Goal: Task Accomplishment & Management: Manage account settings

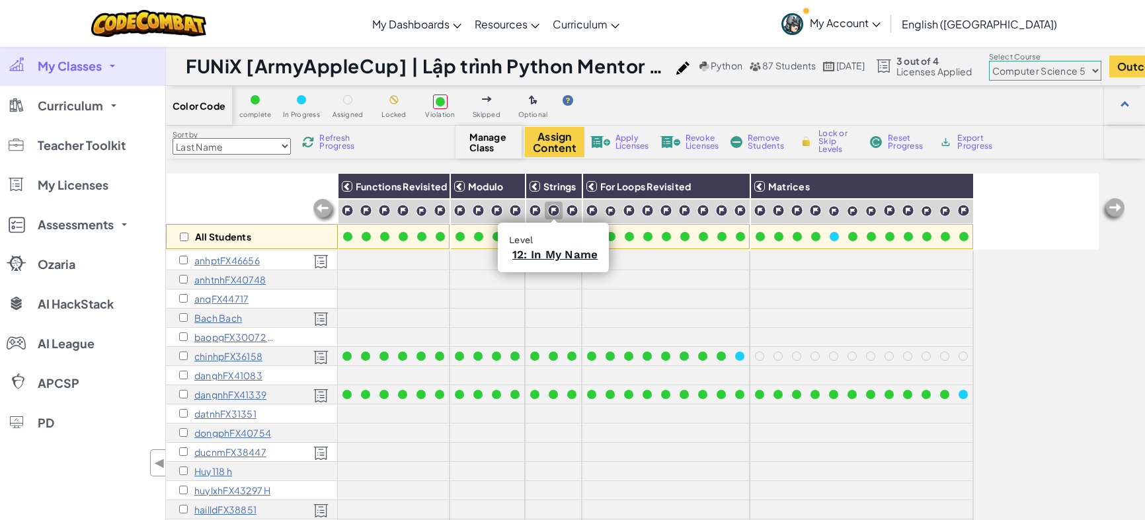
select select "569ed916efa72b0ced971447"
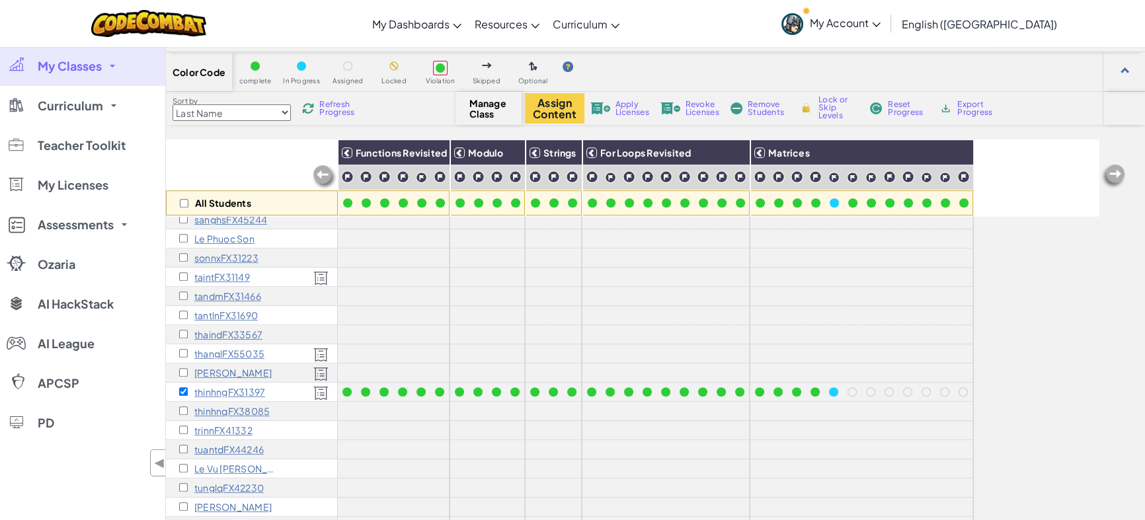
scroll to position [35, 0]
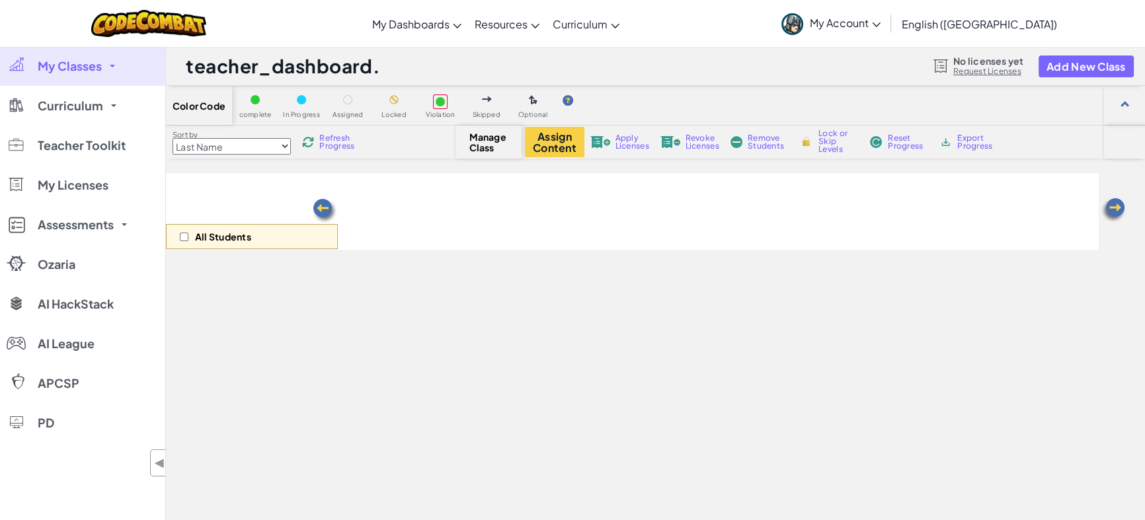
scroll to position [35, 0]
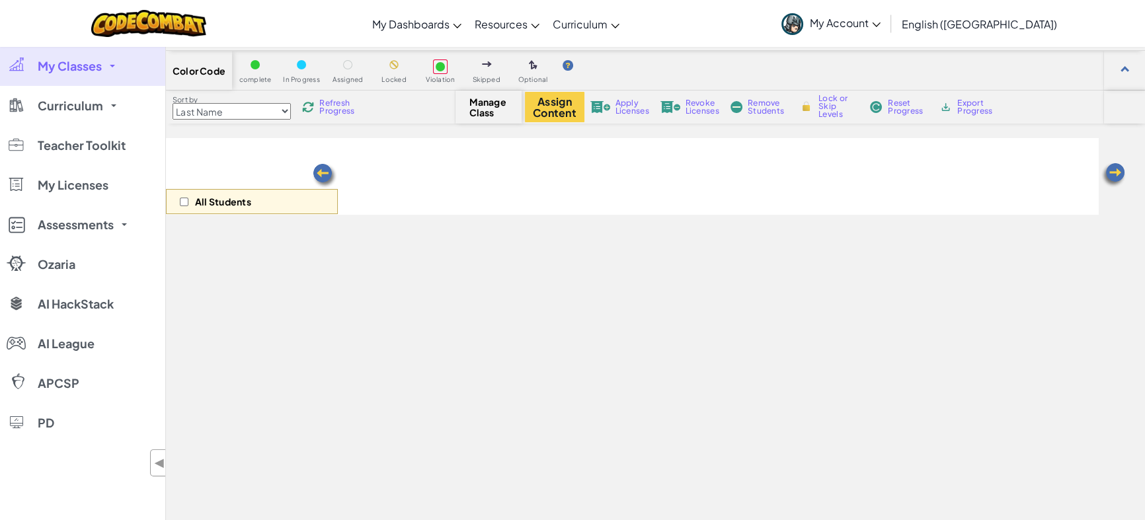
select select "569ed916efa72b0ced971447"
